Goal: Information Seeking & Learning: Learn about a topic

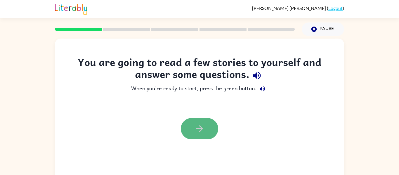
click at [207, 130] on button "button" at bounding box center [199, 128] width 37 height 21
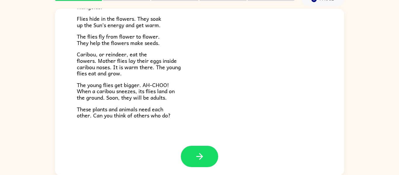
scroll to position [30, 0]
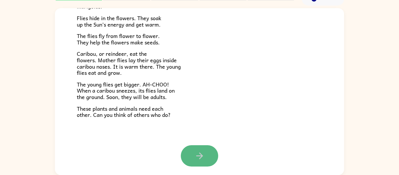
click at [199, 151] on icon "button" at bounding box center [200, 156] width 10 height 10
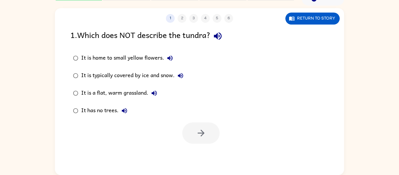
scroll to position [0, 0]
click at [114, 94] on div "It is a flat, warm grassland." at bounding box center [120, 93] width 79 height 12
click at [201, 136] on icon "button" at bounding box center [201, 133] width 7 height 7
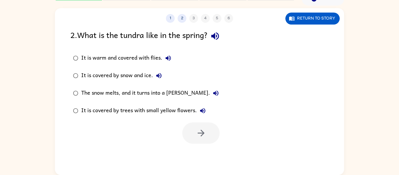
click at [124, 93] on div "The snow melts, and it turns into a [PERSON_NAME]." at bounding box center [151, 93] width 141 height 12
click at [201, 136] on icon "button" at bounding box center [201, 133] width 7 height 7
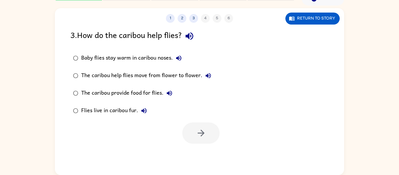
click at [317, 113] on div "Baby flies stay warm in caribou noses. The caribou help flies move from flower …" at bounding box center [207, 84] width 274 height 70
click at [188, 137] on div at bounding box center [200, 133] width 37 height 21
click at [199, 123] on div at bounding box center [200, 133] width 37 height 21
click at [212, 141] on div at bounding box center [200, 133] width 37 height 21
click at [196, 131] on div at bounding box center [200, 133] width 37 height 21
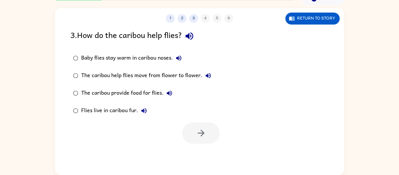
click at [117, 59] on div "Baby flies stay warm in caribou noses." at bounding box center [133, 58] width 104 height 12
click at [197, 128] on icon "button" at bounding box center [201, 133] width 10 height 10
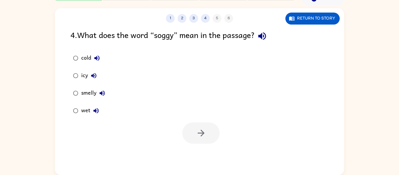
click at [87, 61] on div "cold" at bounding box center [92, 58] width 22 height 12
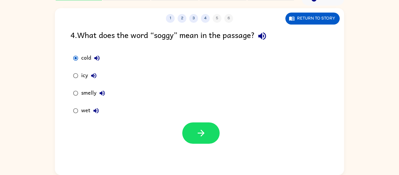
click at [87, 110] on div "wet" at bounding box center [91, 111] width 21 height 12
click at [190, 128] on button "button" at bounding box center [200, 133] width 37 height 21
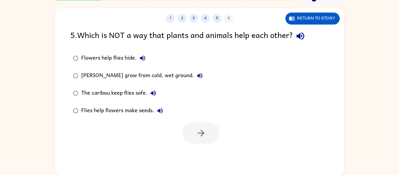
click at [107, 109] on div "Flies help flowers make seeds." at bounding box center [123, 111] width 85 height 12
click at [207, 131] on button "button" at bounding box center [200, 133] width 37 height 21
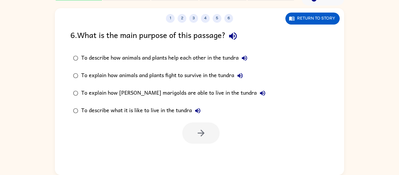
click at [115, 43] on div "6 . What is the main purpose of this passage?" at bounding box center [199, 36] width 258 height 15
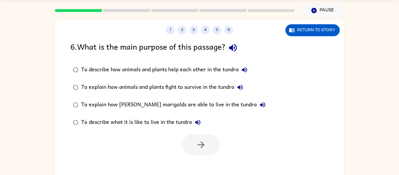
scroll to position [30, 0]
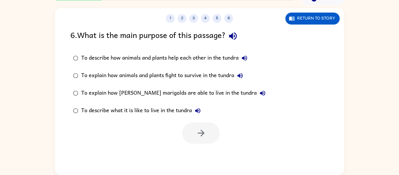
click at [135, 60] on div "To describe how animals and plants help each other in the tundra" at bounding box center [165, 58] width 169 height 12
click at [205, 135] on icon "button" at bounding box center [201, 133] width 10 height 10
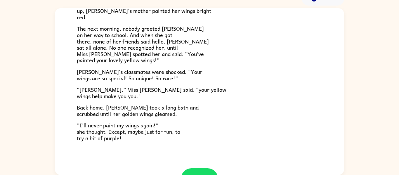
scroll to position [152, 0]
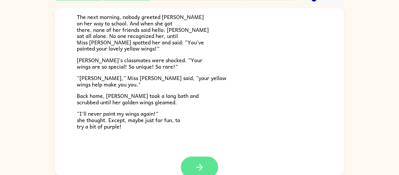
click at [195, 166] on icon "button" at bounding box center [200, 167] width 10 height 10
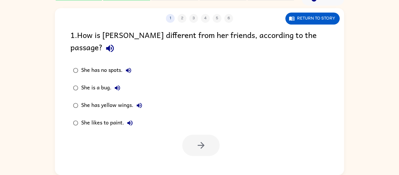
scroll to position [0, 0]
click at [87, 100] on div "She has yellow wings." at bounding box center [113, 106] width 64 height 12
click at [194, 135] on button "button" at bounding box center [200, 145] width 37 height 21
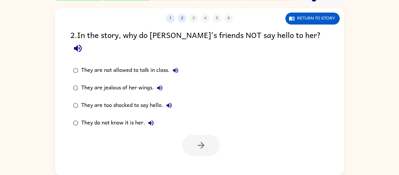
click at [96, 117] on div "They do not know it is her." at bounding box center [119, 123] width 76 height 12
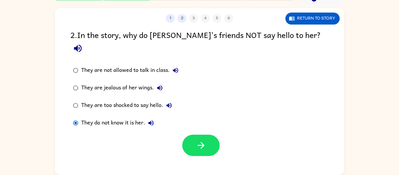
click at [96, 117] on div "They do not know it is her." at bounding box center [119, 123] width 76 height 12
click at [192, 135] on button "button" at bounding box center [200, 145] width 37 height 21
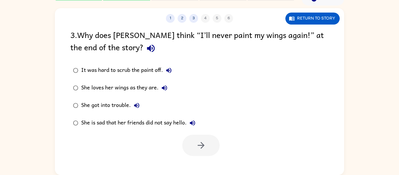
click at [107, 86] on div "She loves her wings as they are." at bounding box center [125, 88] width 89 height 12
click at [195, 146] on button "button" at bounding box center [200, 145] width 37 height 21
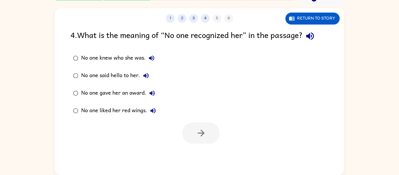
click at [116, 111] on div "No one liked her red wings." at bounding box center [120, 111] width 78 height 12
click at [187, 134] on button "button" at bounding box center [200, 133] width 37 height 21
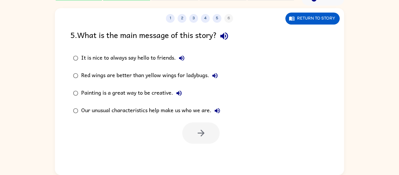
click at [114, 109] on div "Our unusual characteristics help make us who we are." at bounding box center [152, 111] width 142 height 12
click at [201, 130] on icon "button" at bounding box center [201, 133] width 7 height 7
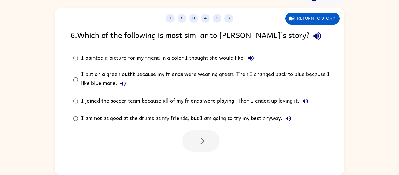
click at [91, 75] on div "I put on a green outfit because my friends were wearing green. Then I changed b…" at bounding box center [209, 80] width 256 height 20
click at [211, 142] on button "button" at bounding box center [200, 140] width 37 height 21
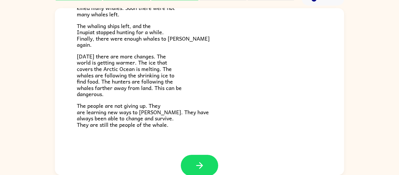
scroll to position [197, 0]
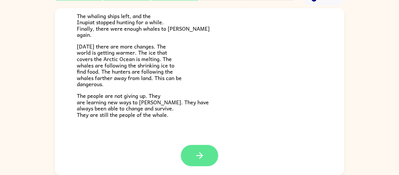
click at [187, 158] on button "button" at bounding box center [199, 155] width 37 height 21
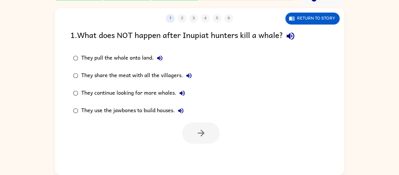
scroll to position [0, 0]
click at [108, 73] on div "They share the meat with all the villagers." at bounding box center [138, 76] width 114 height 12
click at [200, 129] on icon "button" at bounding box center [201, 133] width 10 height 10
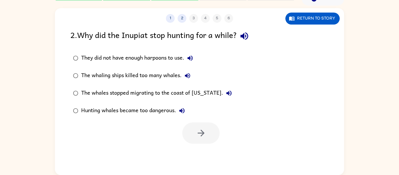
click at [111, 75] on div "The whaling ships killed too many whales." at bounding box center [137, 76] width 112 height 12
click at [201, 128] on icon "button" at bounding box center [201, 133] width 10 height 10
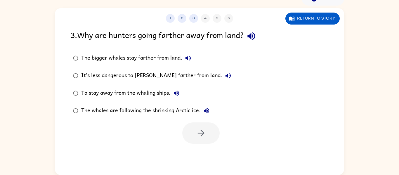
click at [139, 56] on div "The bigger whales stay farther from land." at bounding box center [137, 58] width 113 height 12
click at [210, 139] on button "button" at bounding box center [200, 133] width 37 height 21
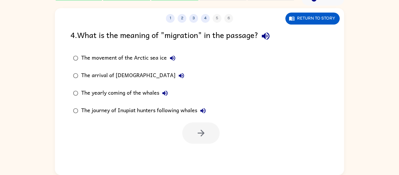
click at [115, 92] on div "The yearly coming of the whales" at bounding box center [126, 93] width 90 height 12
click at [194, 130] on button "button" at bounding box center [200, 133] width 37 height 21
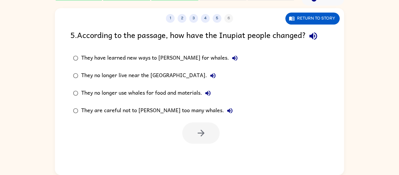
click at [115, 58] on div "They have learned new ways to [PERSON_NAME] for whales." at bounding box center [161, 58] width 160 height 12
click at [201, 135] on icon "button" at bounding box center [201, 133] width 10 height 10
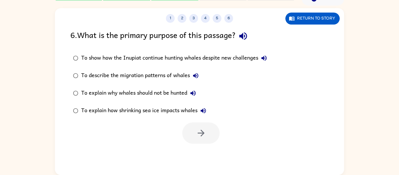
click at [156, 53] on div "To show how the Inupiat continue hunting whales despite new challenges" at bounding box center [175, 58] width 189 height 12
click at [206, 129] on button "button" at bounding box center [200, 133] width 37 height 21
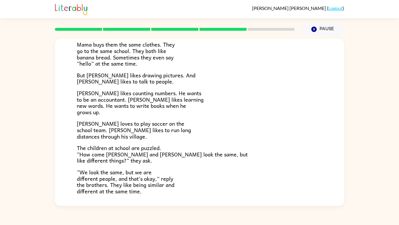
scroll to position [82, 0]
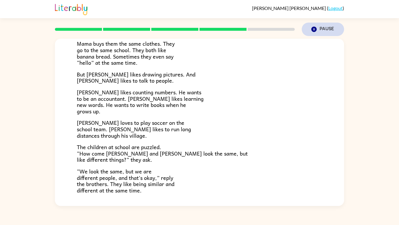
click at [312, 28] on icon "button" at bounding box center [314, 29] width 5 height 5
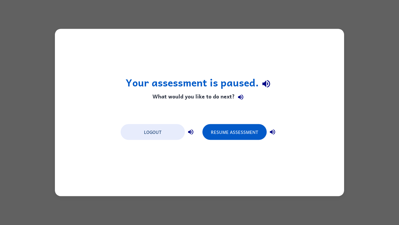
click at [312, 28] on div "Your assessment is paused. What would you like to do next? Logout Resume Assess…" at bounding box center [199, 112] width 399 height 225
click at [163, 130] on button "Logout" at bounding box center [153, 132] width 64 height 16
